Goal: Transaction & Acquisition: Purchase product/service

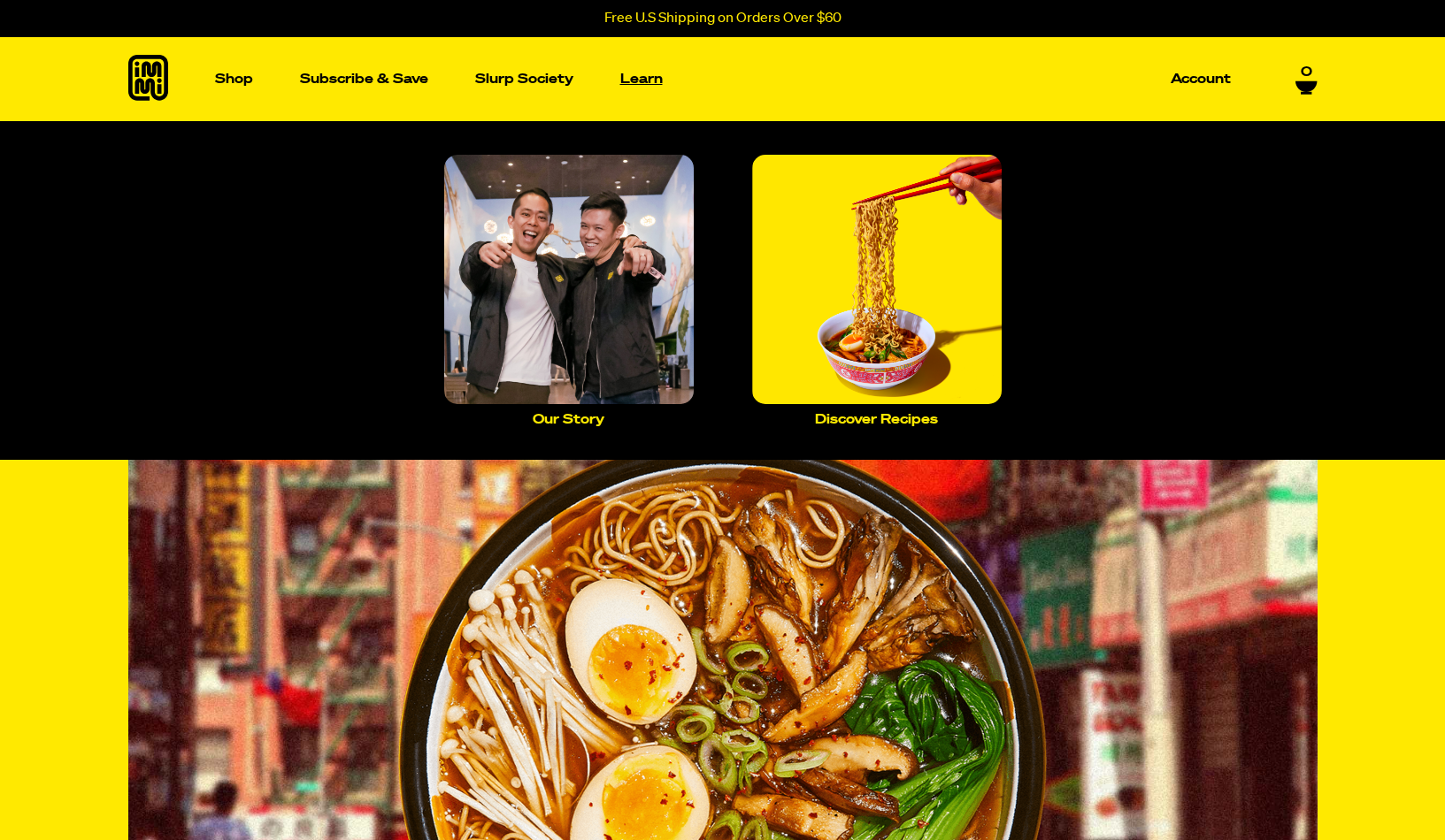
click at [663, 79] on p "Learn" at bounding box center [642, 79] width 43 height 14
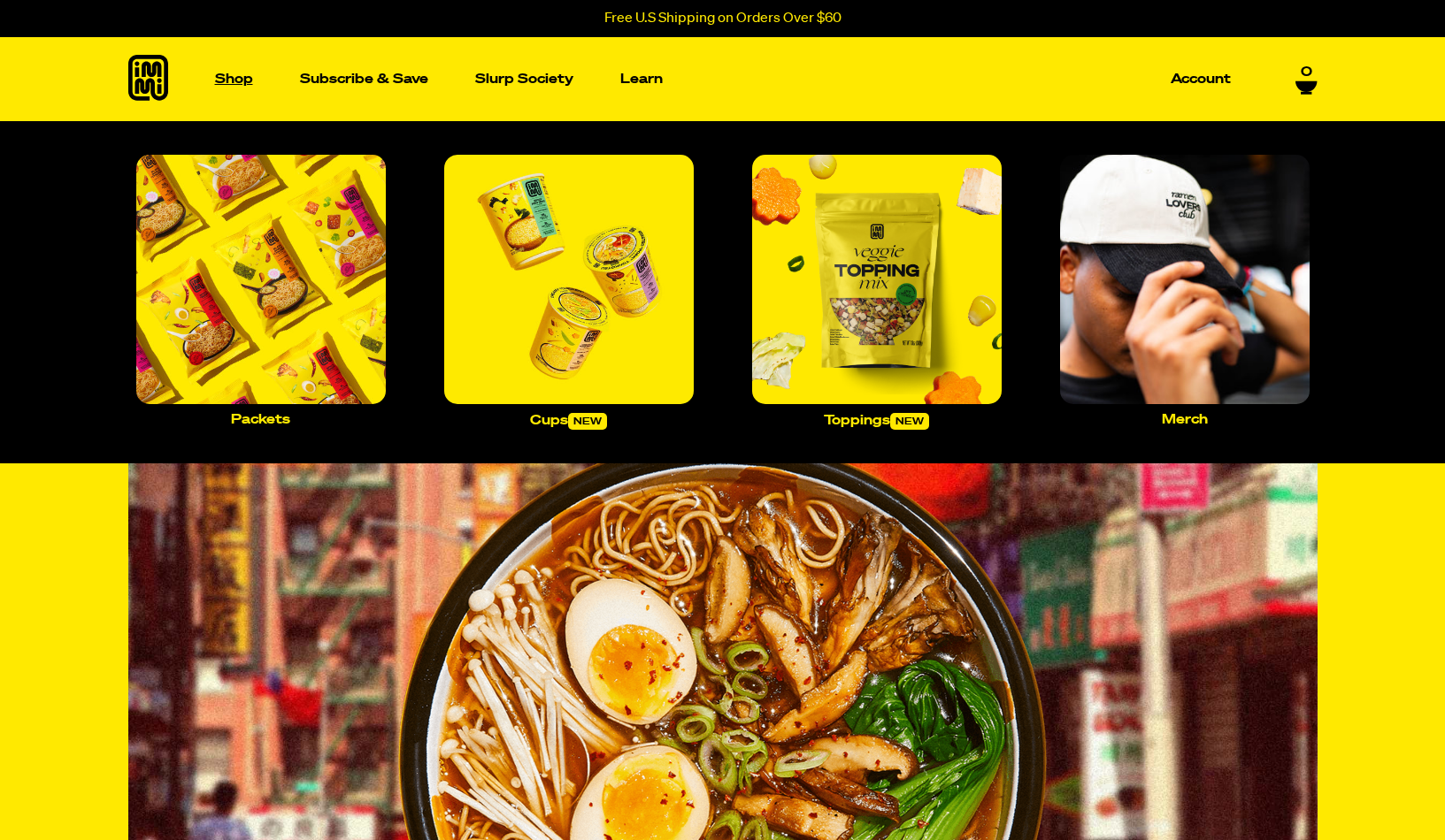
click at [239, 84] on p "Shop" at bounding box center [234, 79] width 38 height 14
click at [573, 342] on img "Main navigation" at bounding box center [569, 280] width 250 height 249
click at [240, 78] on p "Shop" at bounding box center [234, 79] width 38 height 14
click at [886, 309] on img "Main navigation" at bounding box center [877, 280] width 250 height 249
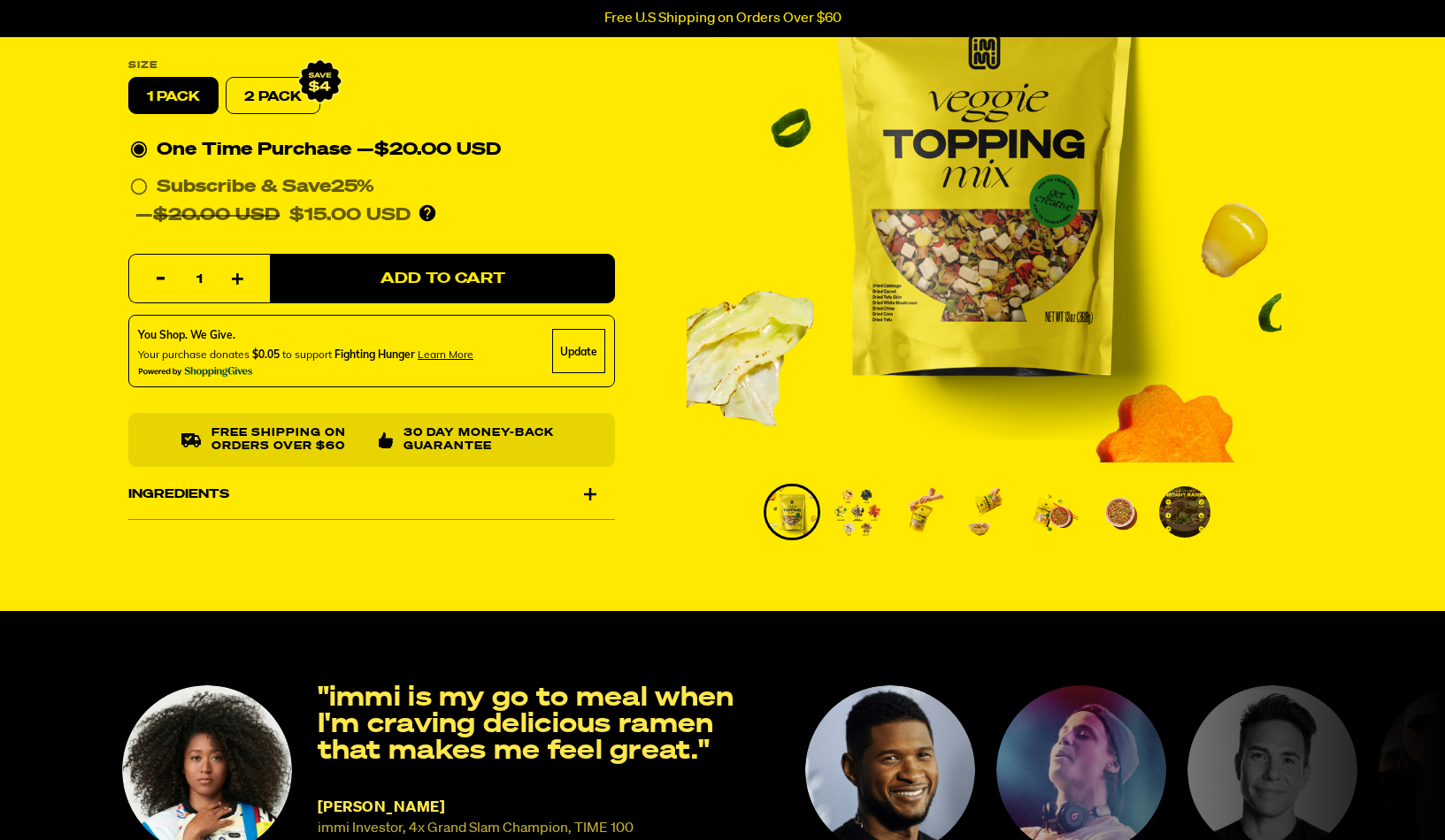
scroll to position [253, 0]
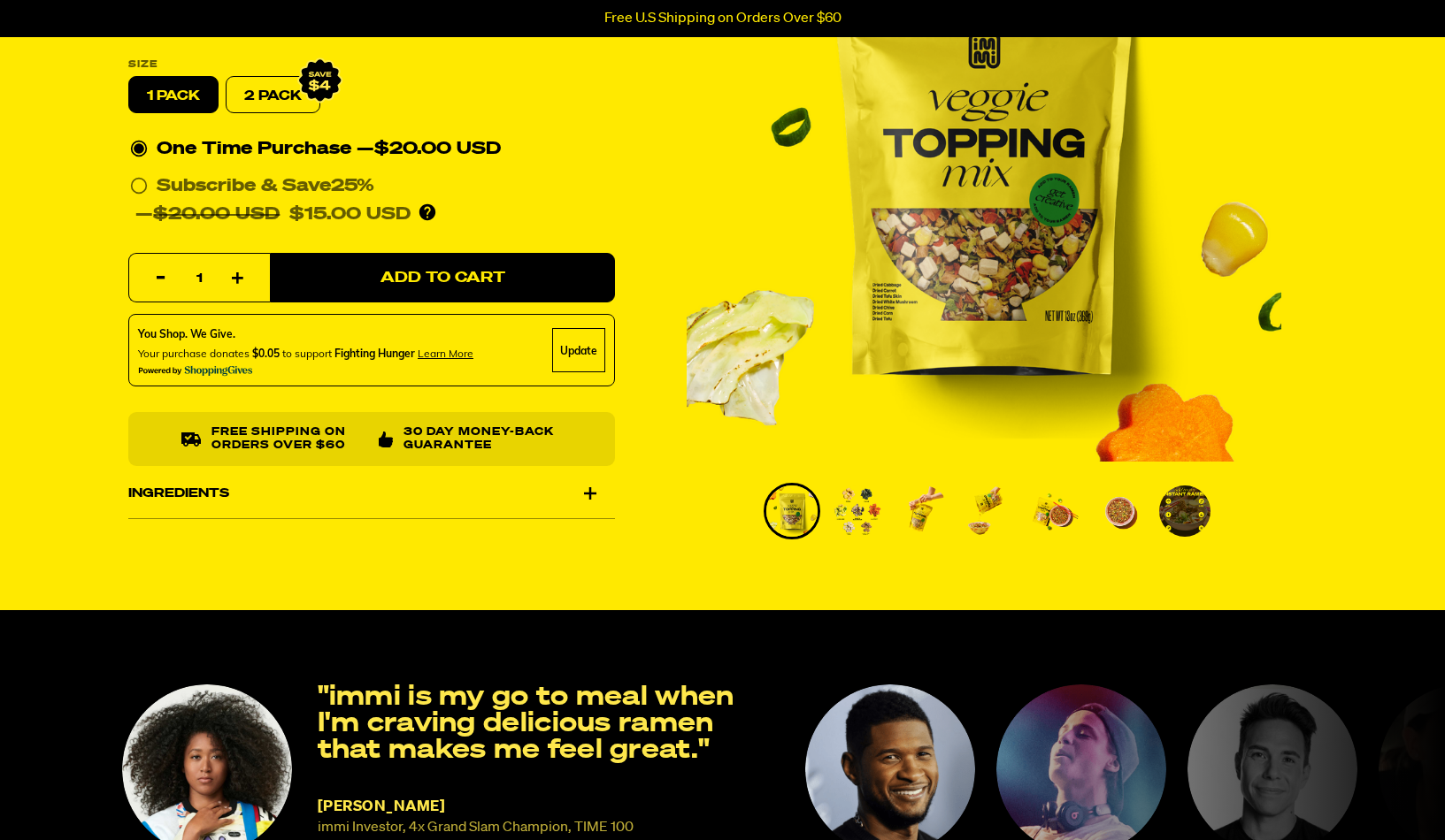
click at [218, 518] on div "Ingredients" at bounding box center [371, 493] width 487 height 50
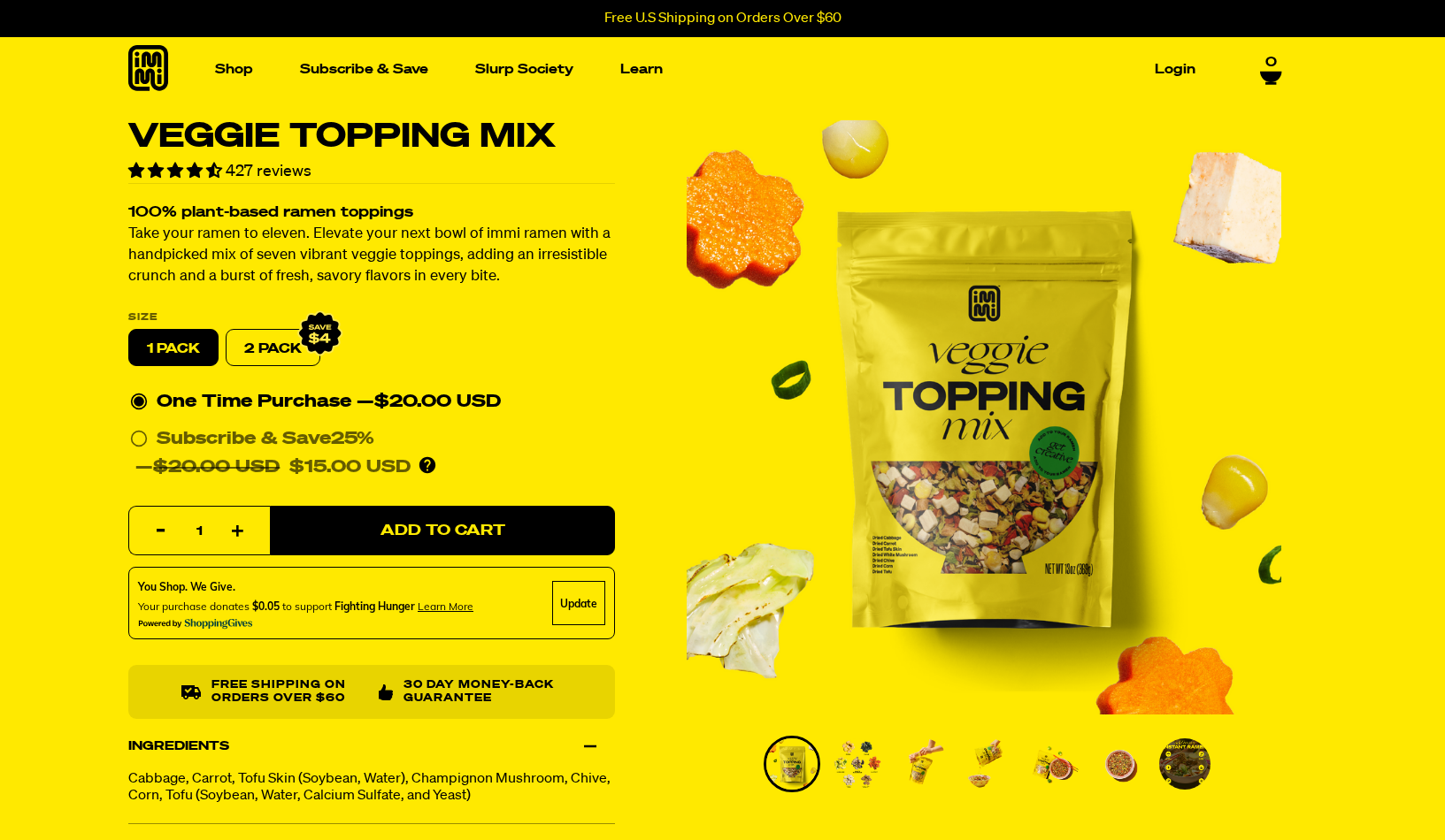
scroll to position [0, 0]
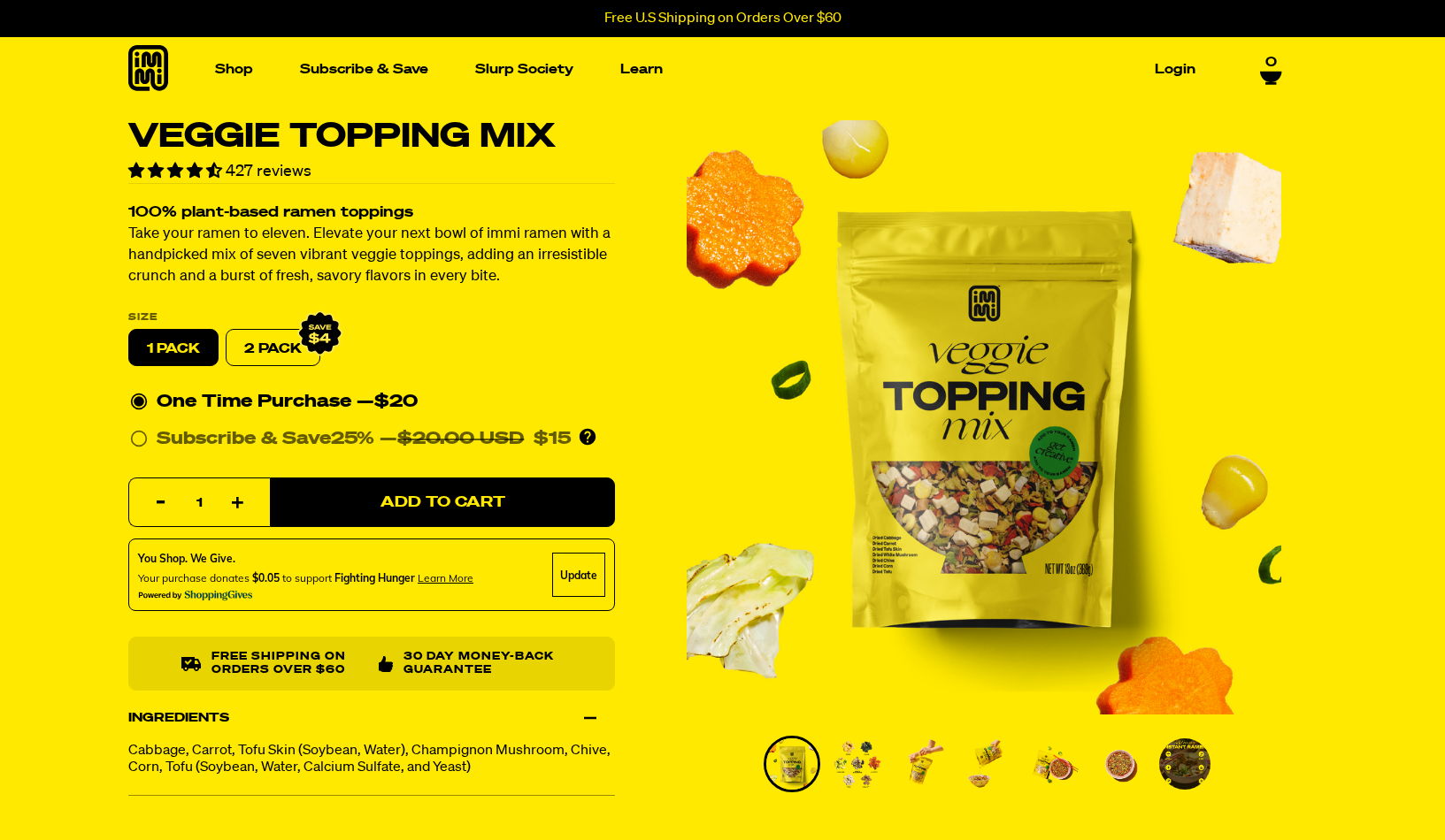
click at [868, 765] on img "Go to slide 2" at bounding box center [857, 764] width 52 height 52
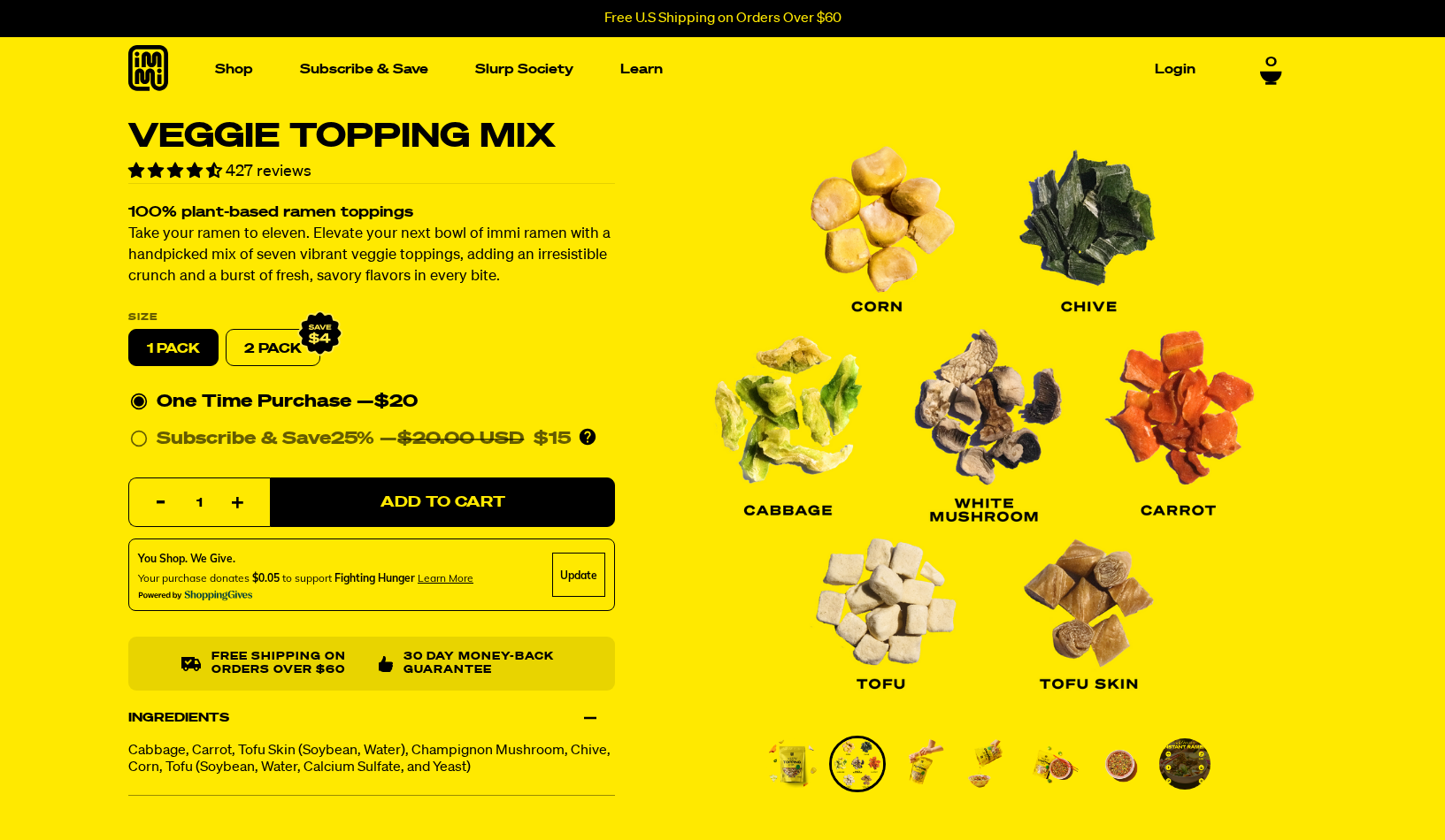
click at [928, 761] on img "Go to slide 3" at bounding box center [922, 764] width 52 height 52
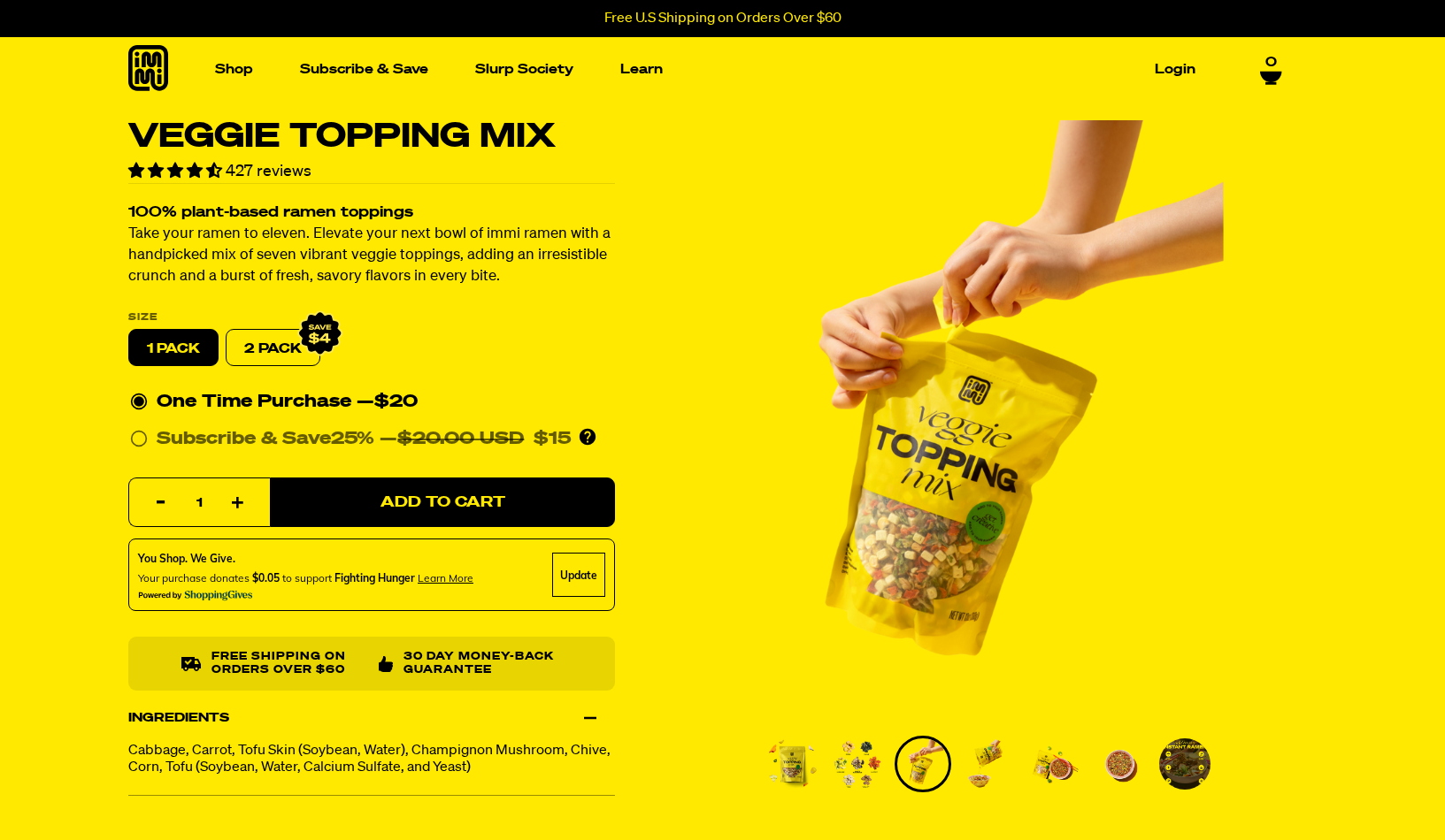
click at [987, 771] on img "Go to slide 4" at bounding box center [988, 764] width 52 height 52
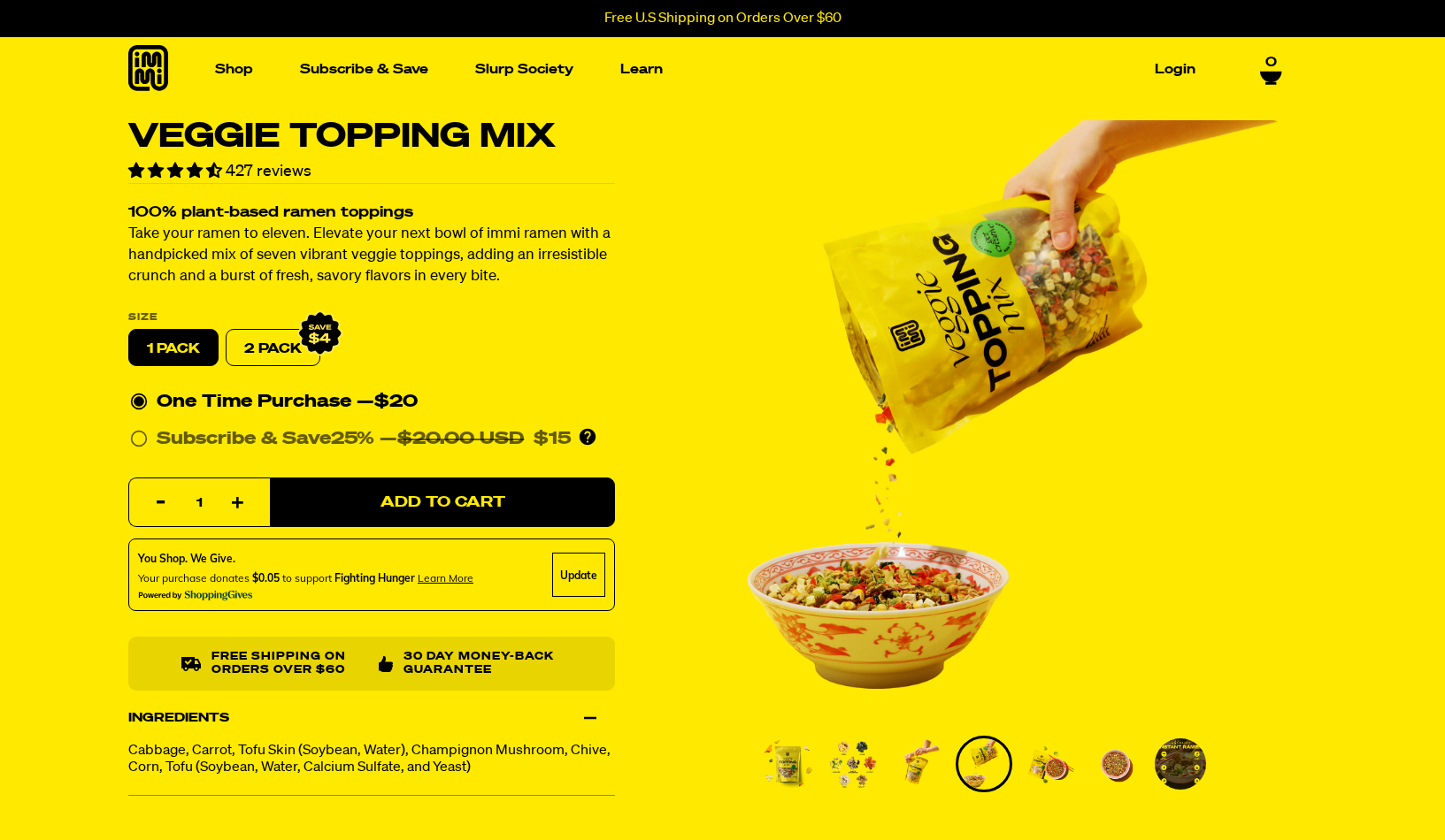
click at [1063, 780] on img "Go to slide 5" at bounding box center [1049, 764] width 52 height 52
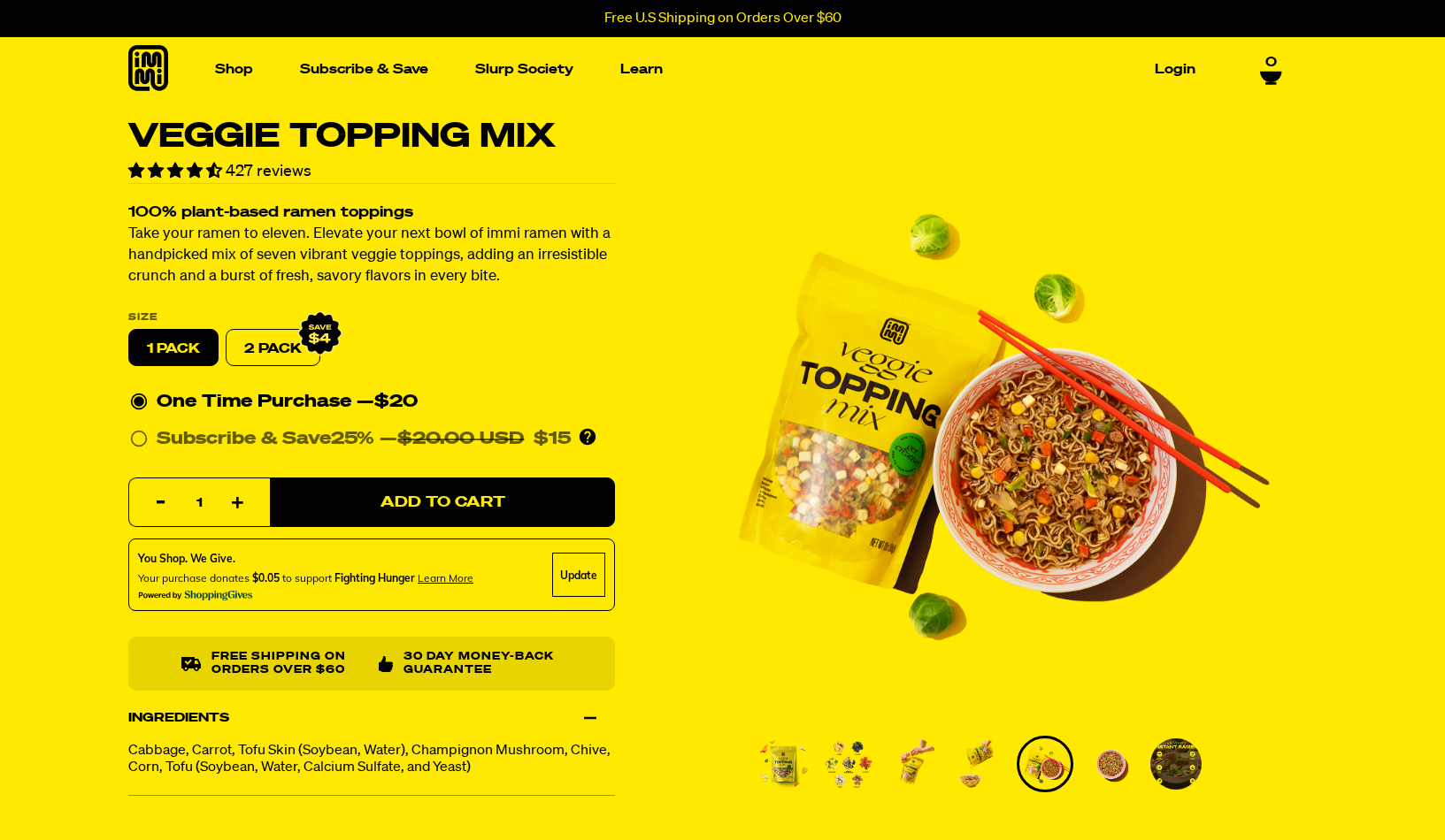
click at [1113, 771] on img "Go to slide 6" at bounding box center [1111, 764] width 52 height 52
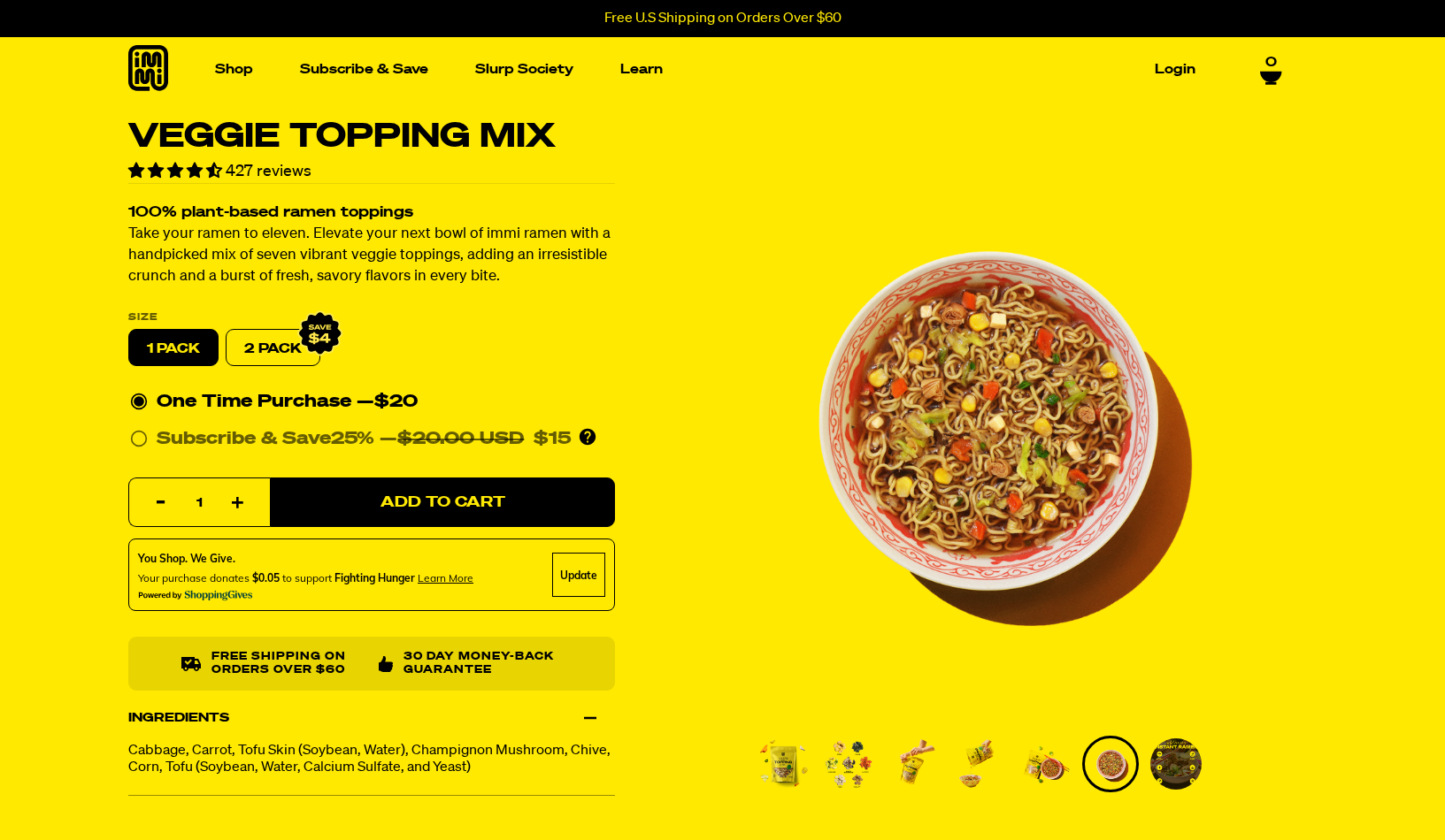
click at [1158, 775] on img "Go to slide 7" at bounding box center [1176, 764] width 52 height 52
